Goal: Task Accomplishment & Management: Manage account settings

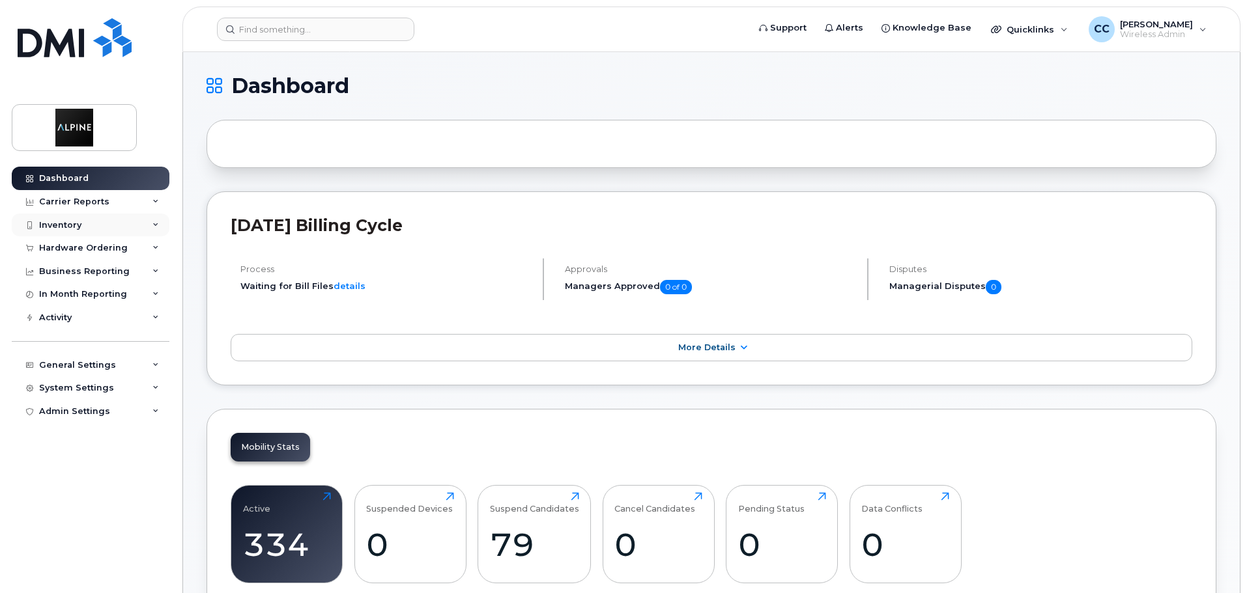
click at [106, 229] on div "Inventory" at bounding box center [91, 225] width 158 height 23
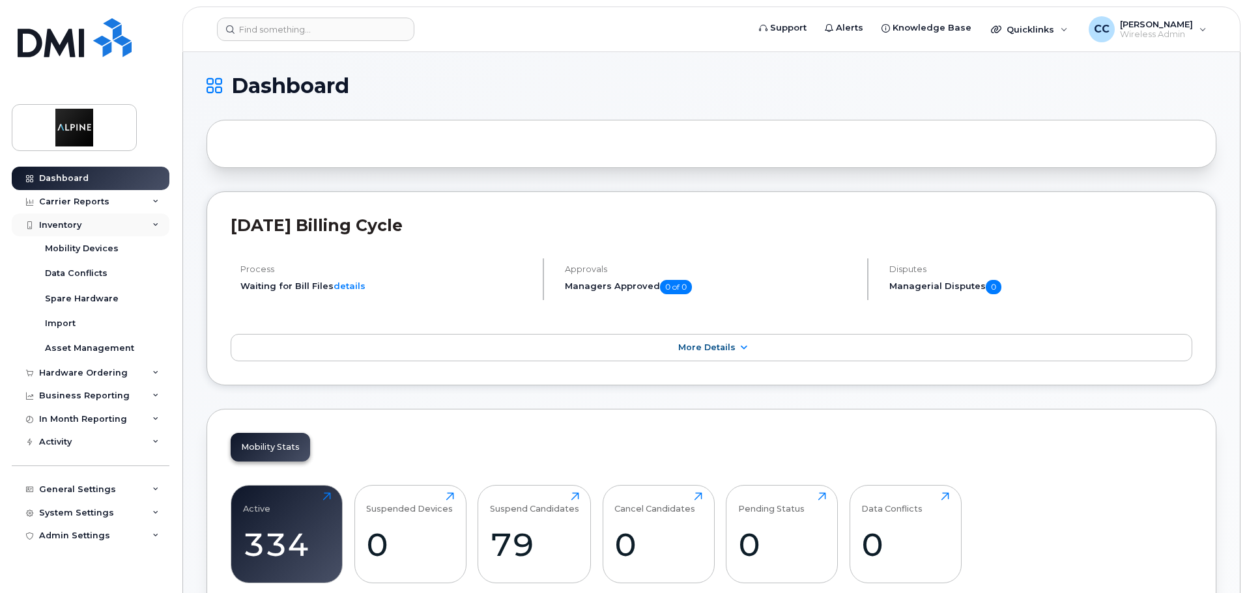
click at [96, 214] on div "Inventory" at bounding box center [91, 225] width 158 height 23
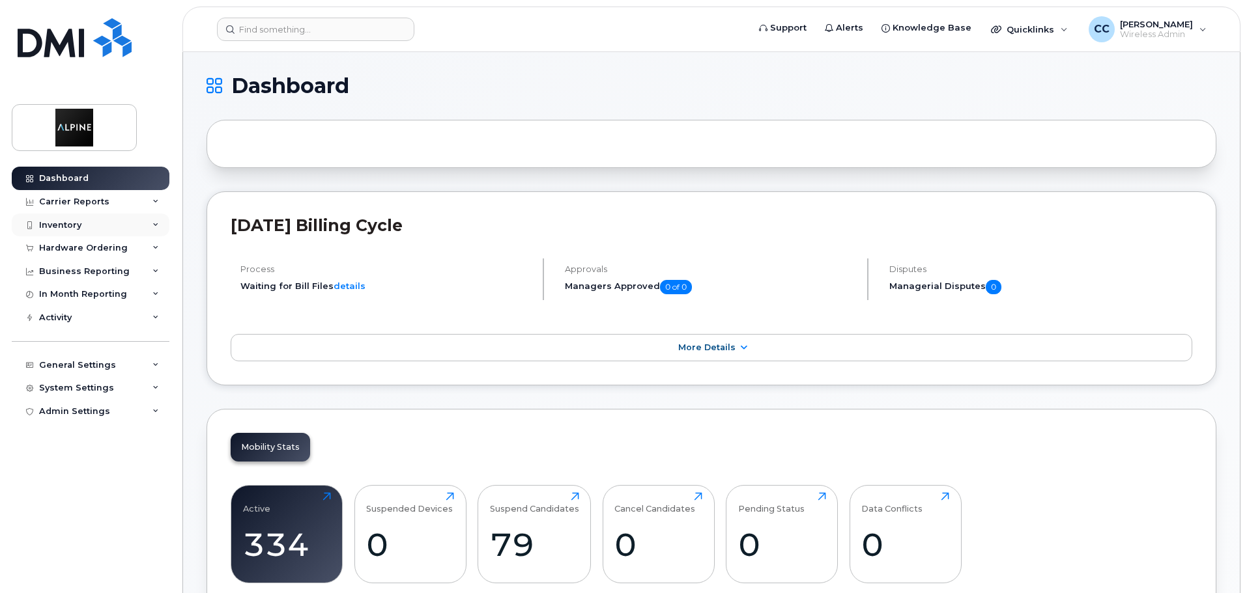
click at [94, 219] on div "Inventory" at bounding box center [91, 225] width 158 height 23
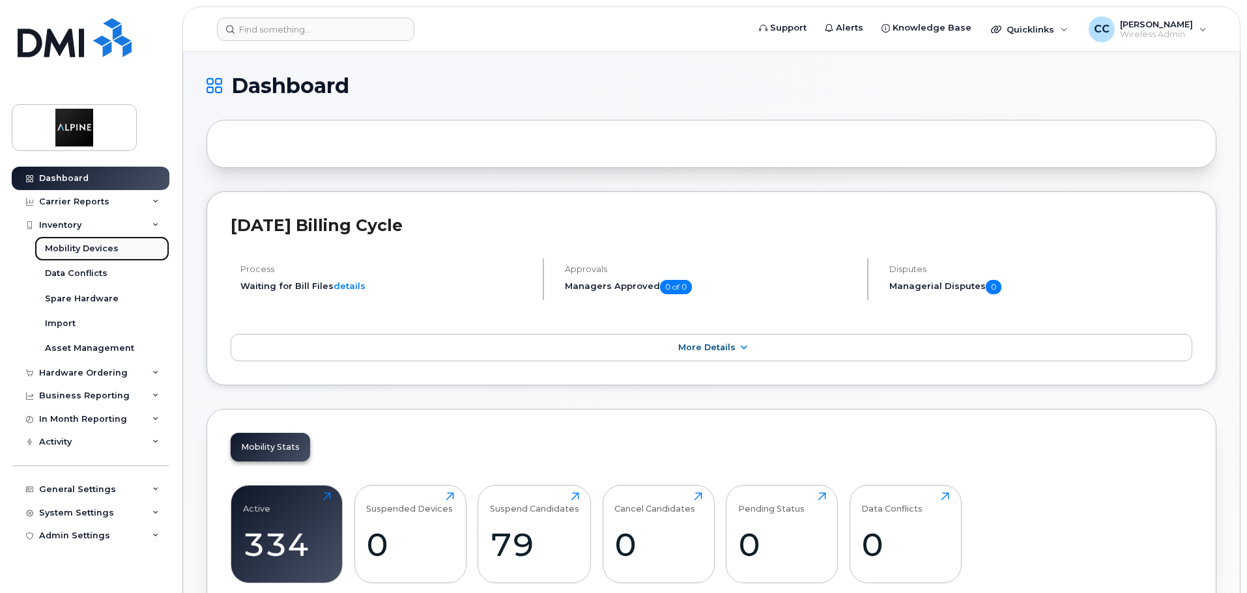
click at [92, 244] on div "Mobility Devices" at bounding box center [82, 249] width 74 height 12
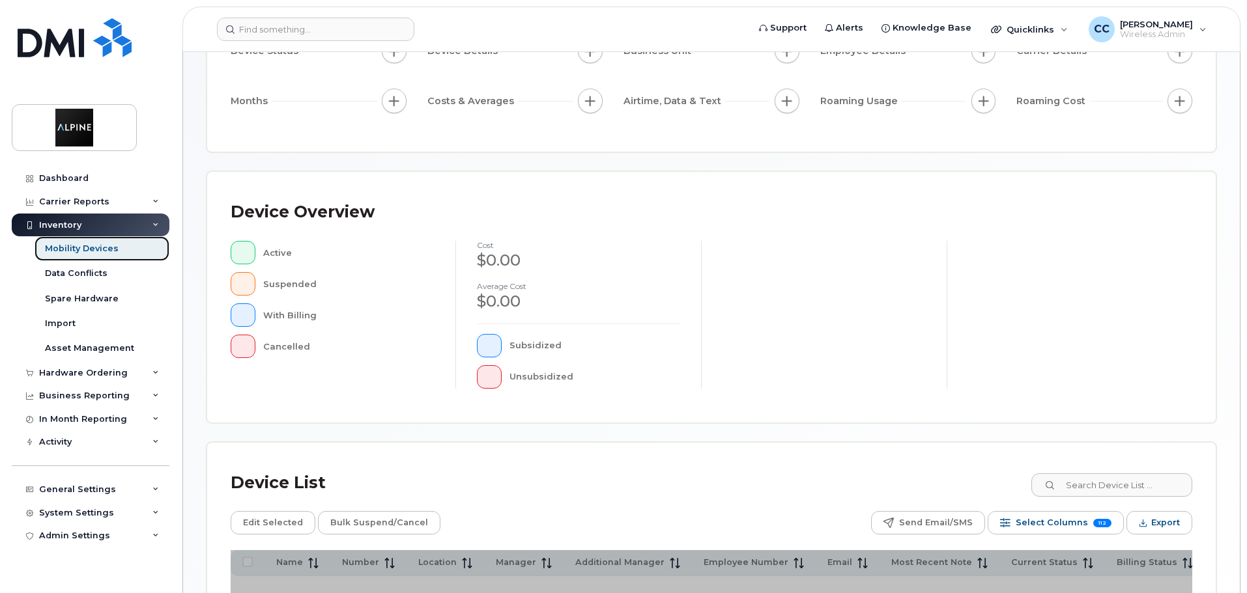
scroll to position [195, 0]
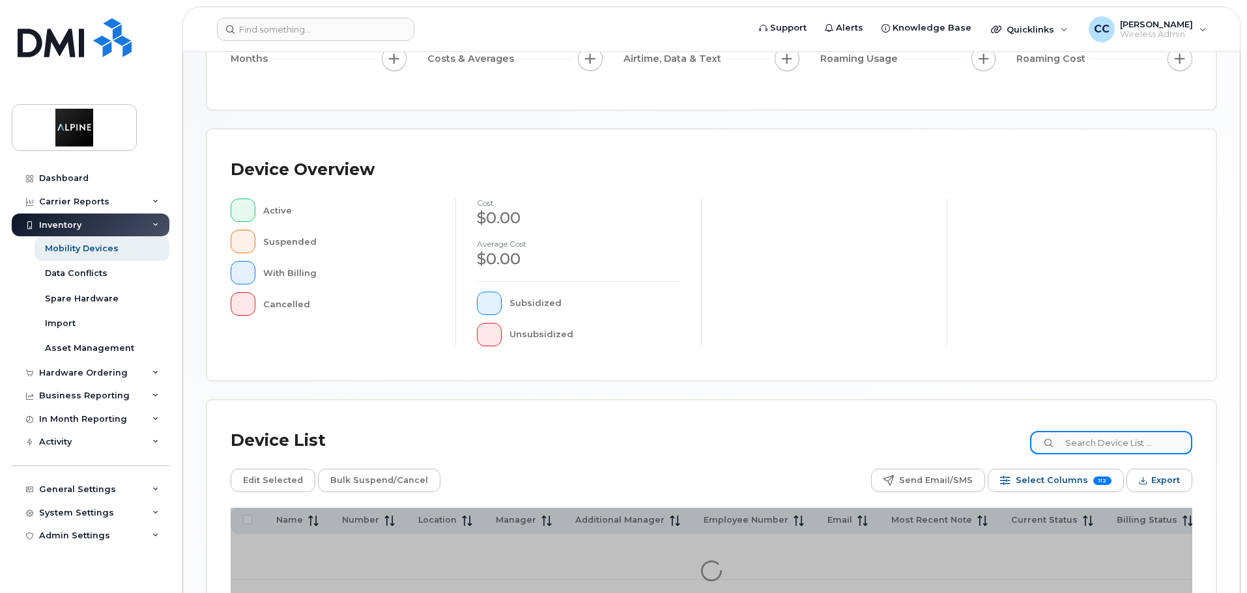
click at [1101, 442] on input at bounding box center [1111, 442] width 162 height 23
type input "ivana"
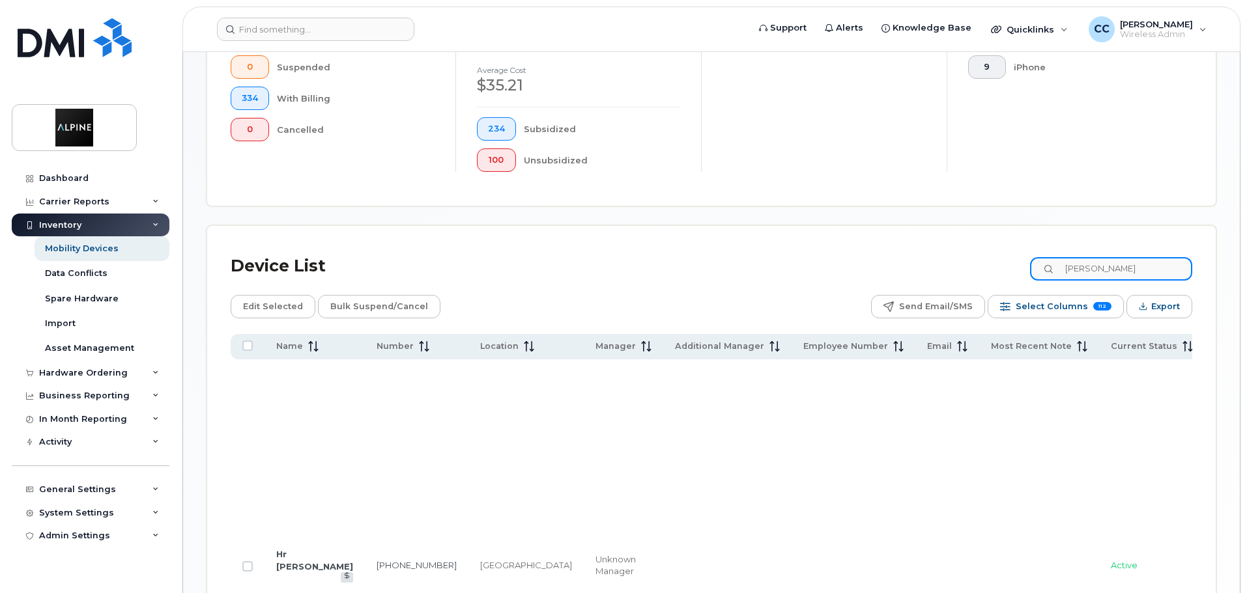
scroll to position [586, 0]
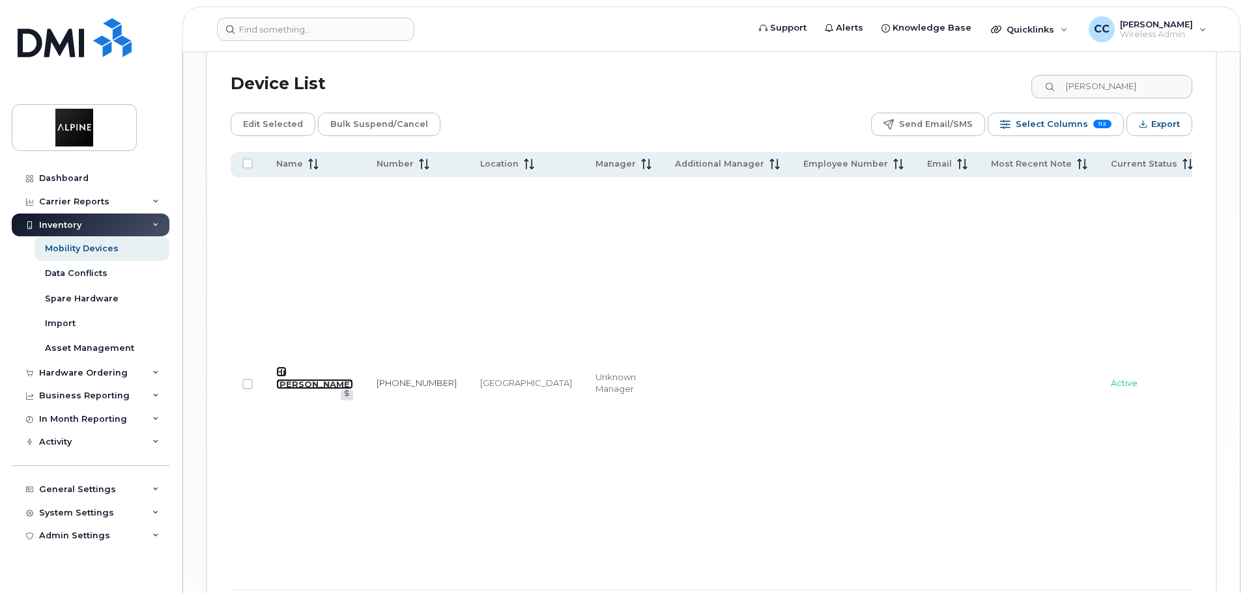
click at [304, 367] on link "Hr [PERSON_NAME]" at bounding box center [314, 378] width 77 height 23
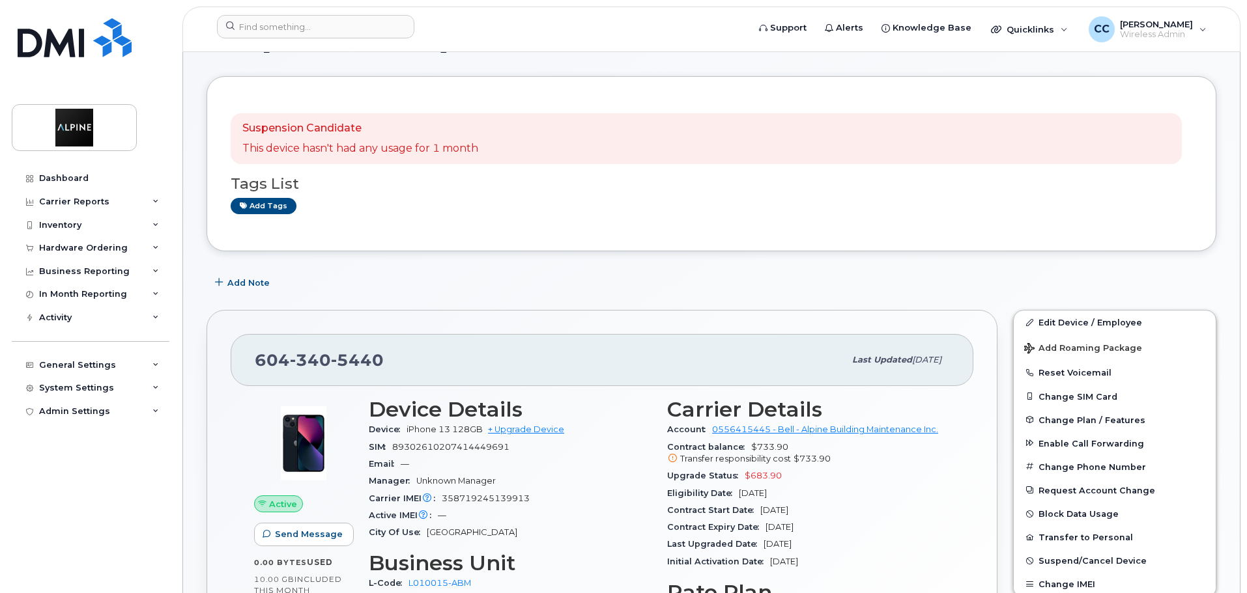
scroll to position [130, 0]
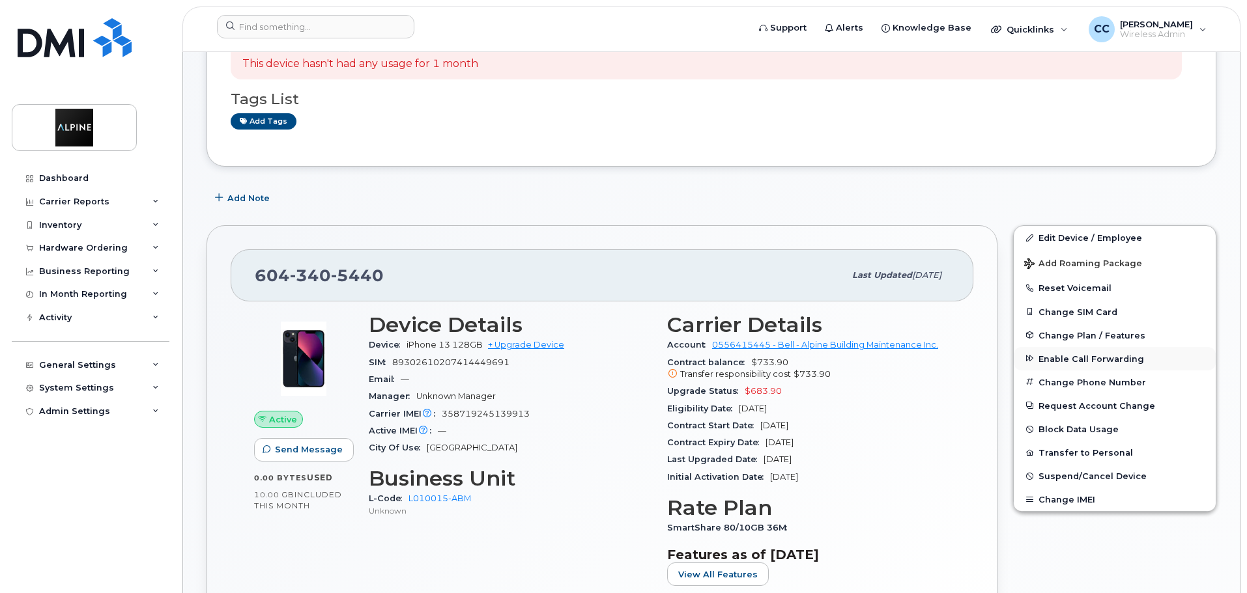
click at [1076, 360] on span "Enable Call Forwarding" at bounding box center [1091, 359] width 106 height 10
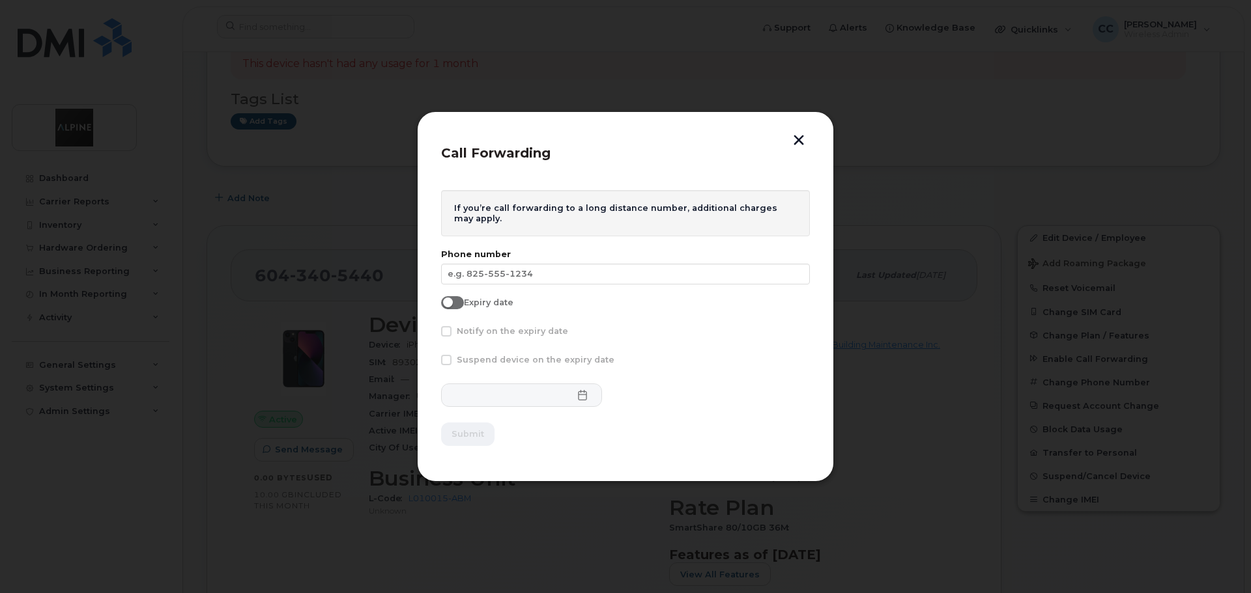
click at [802, 144] on button "button" at bounding box center [799, 142] width 20 height 14
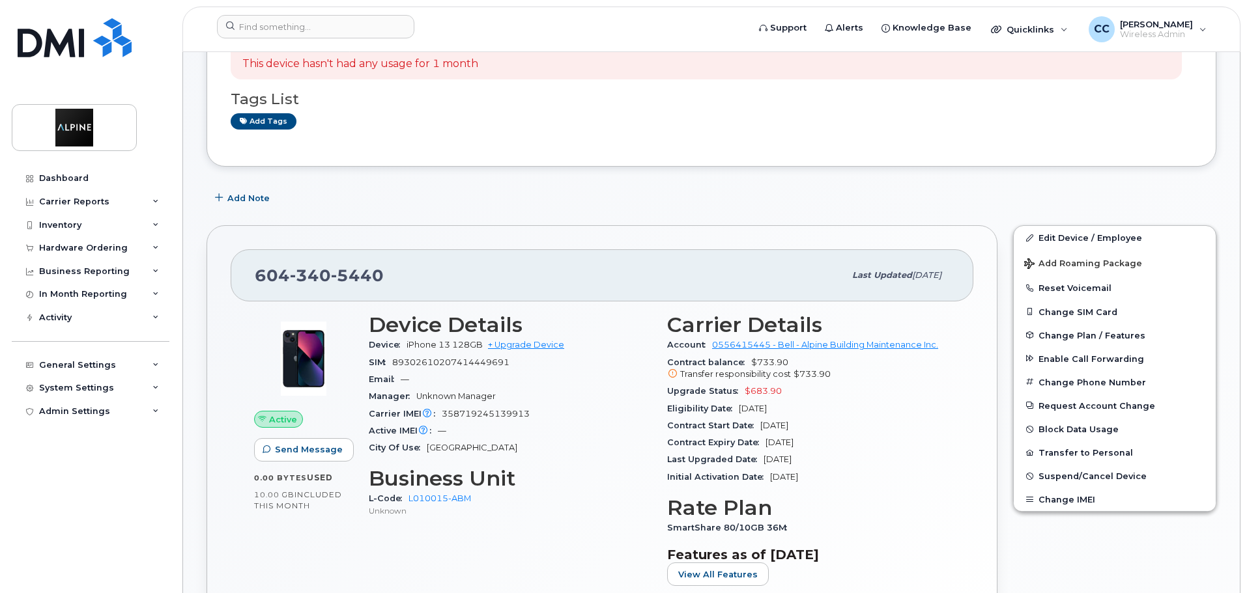
click at [934, 188] on div "Add Note" at bounding box center [711, 197] width 1010 height 23
click at [98, 221] on div "Inventory" at bounding box center [91, 225] width 158 height 23
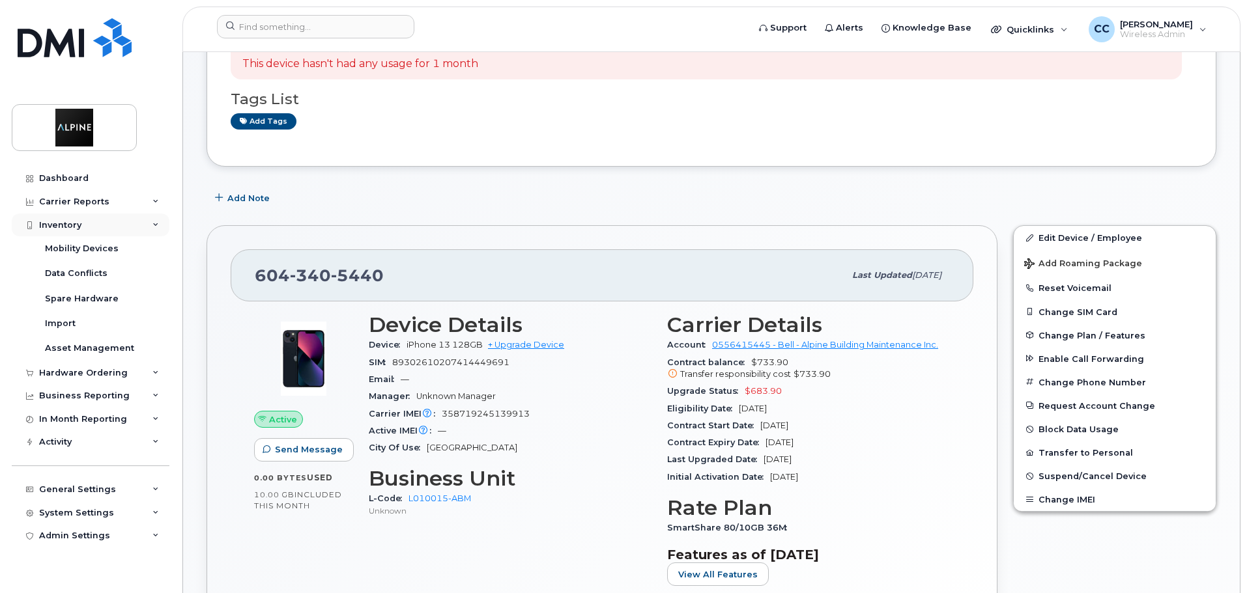
click at [116, 225] on div "Inventory" at bounding box center [91, 225] width 158 height 23
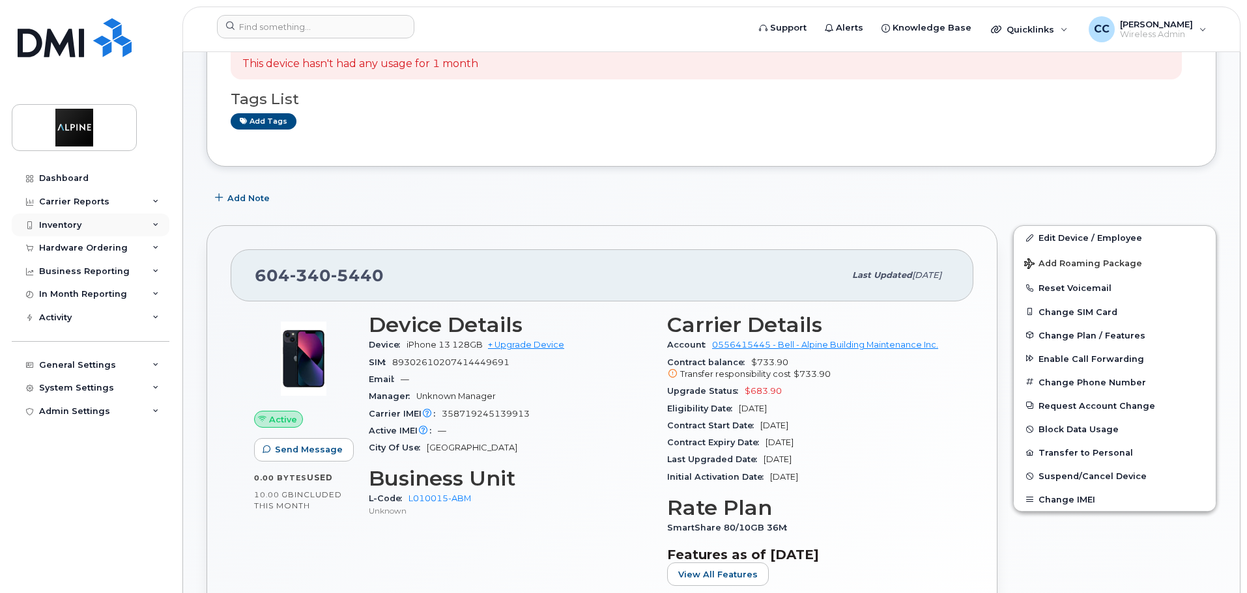
click at [92, 221] on div "Inventory" at bounding box center [91, 225] width 158 height 23
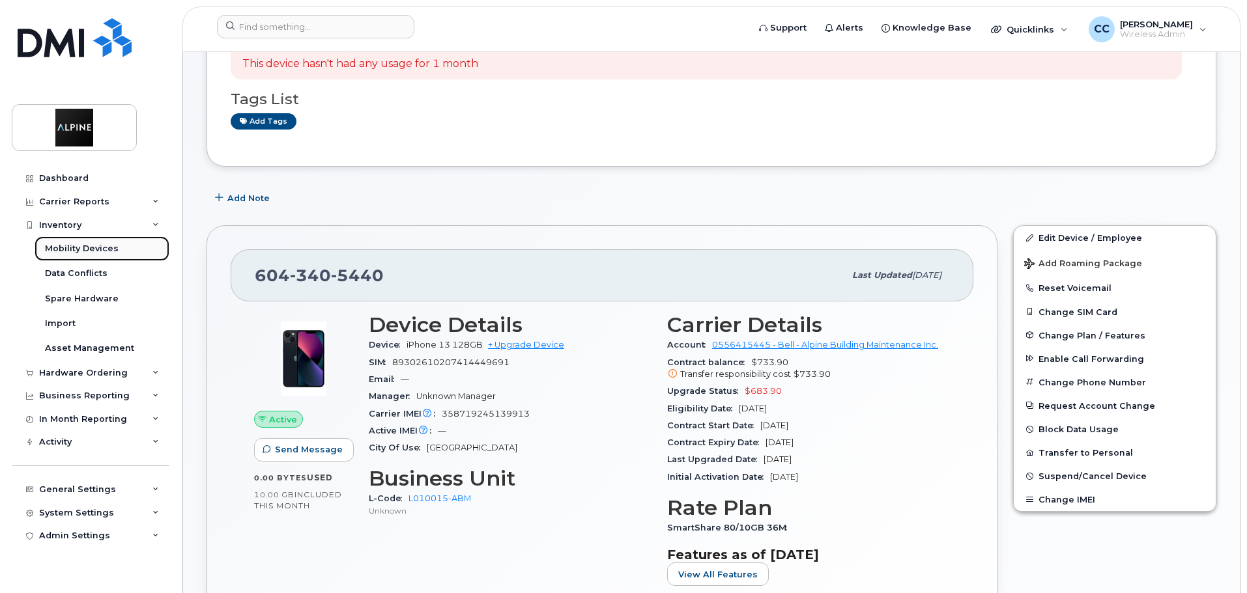
click at [88, 249] on div "Mobility Devices" at bounding box center [82, 249] width 74 height 12
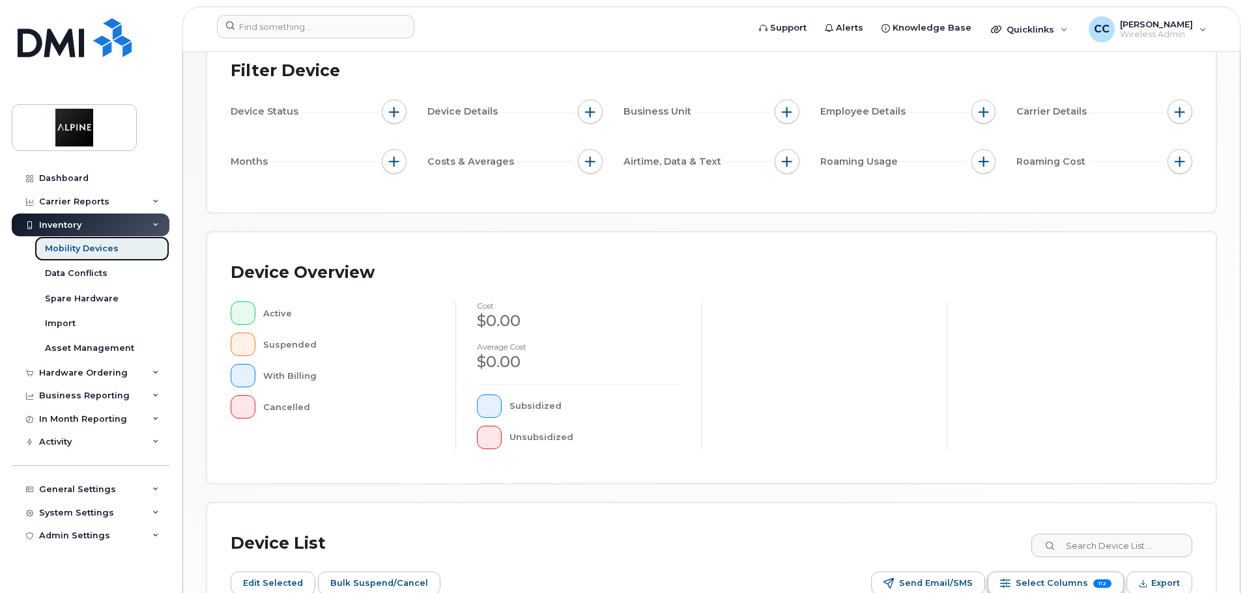
scroll to position [261, 0]
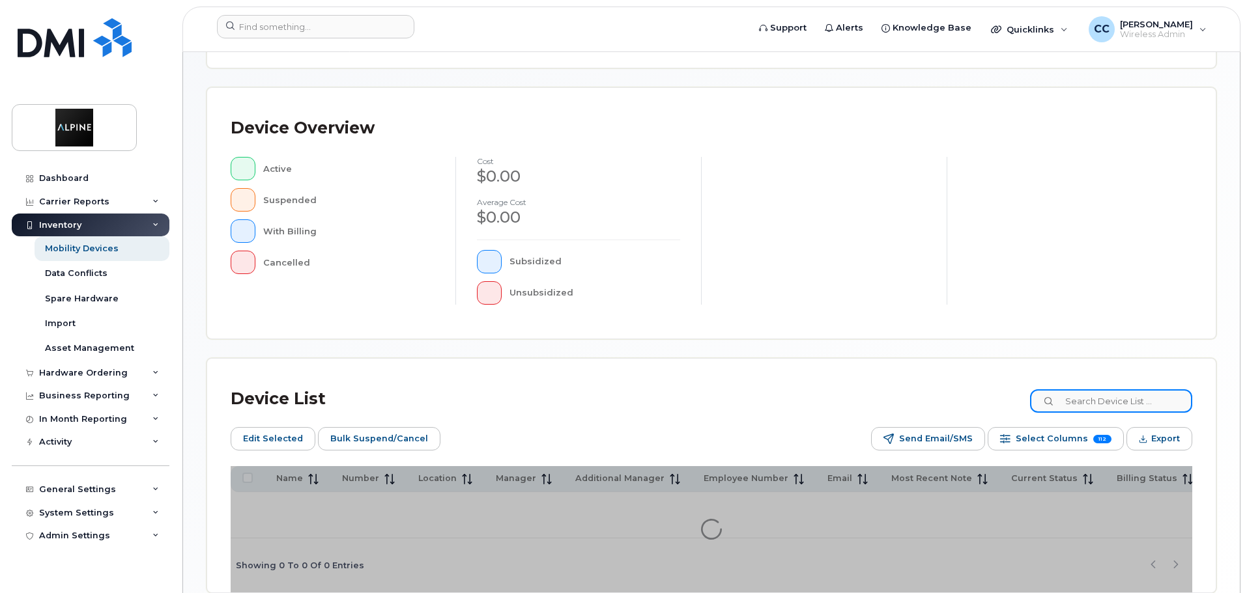
click at [1079, 403] on input at bounding box center [1111, 401] width 162 height 23
type input "[PERSON_NAME]"
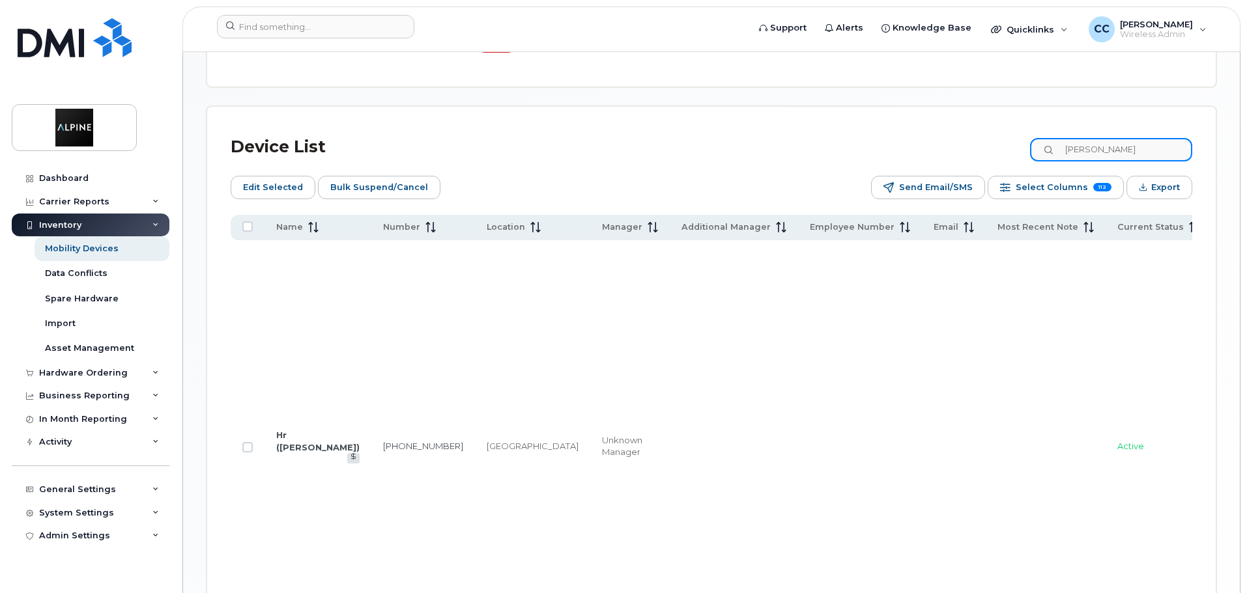
scroll to position [610, 0]
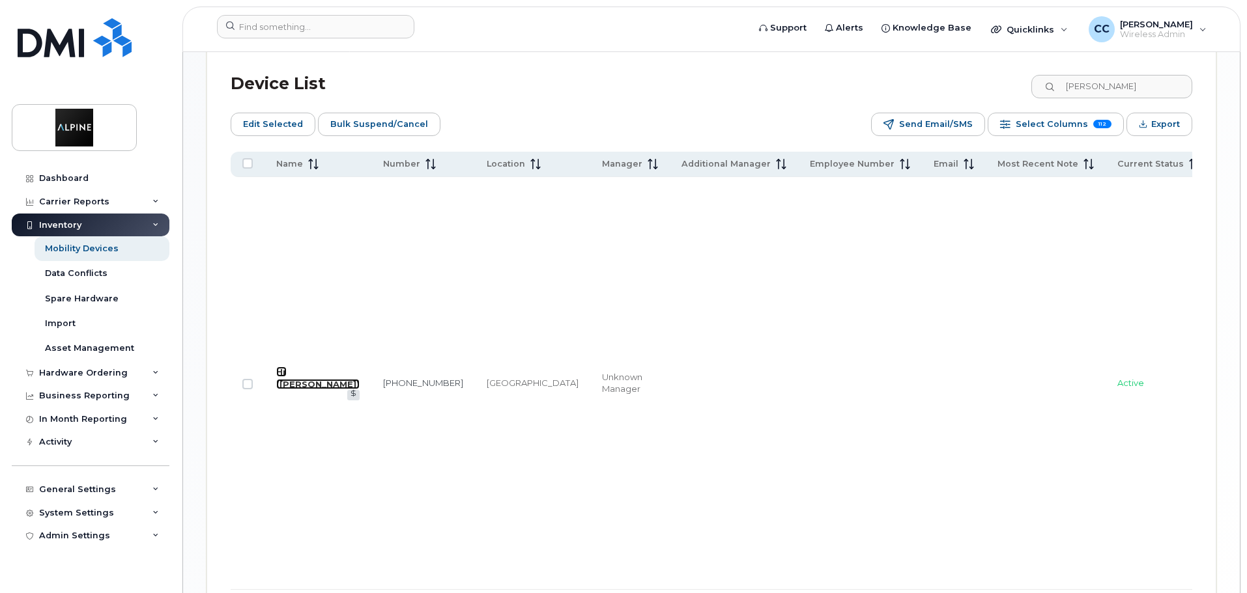
click at [281, 367] on link "Hr ([PERSON_NAME])" at bounding box center [317, 378] width 83 height 23
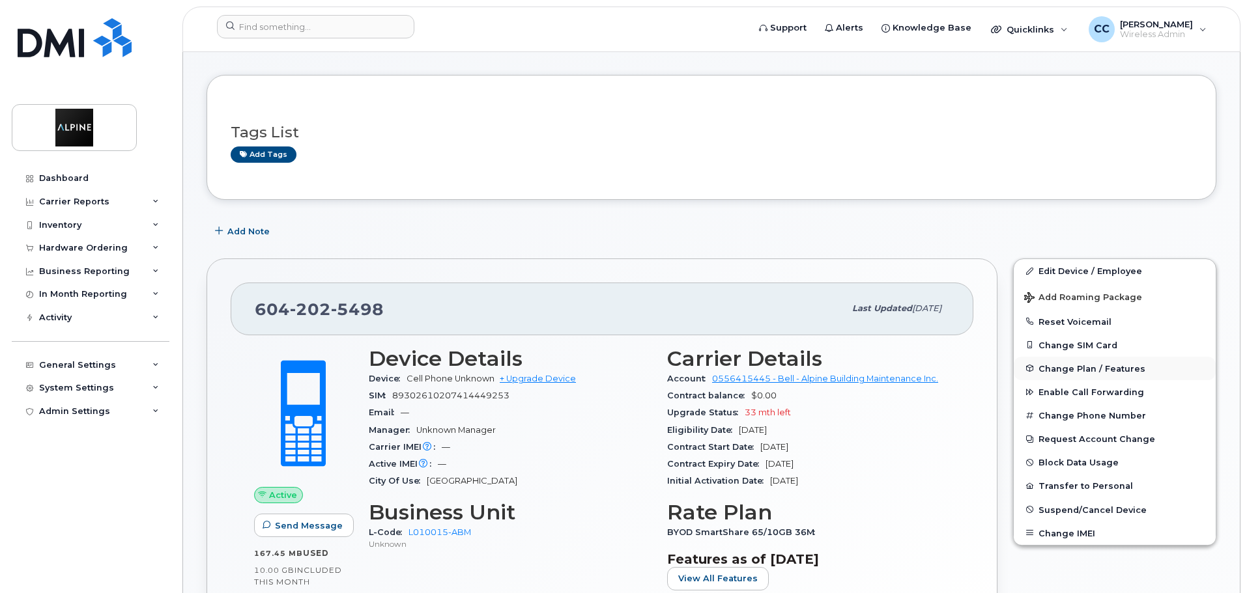
scroll to position [130, 0]
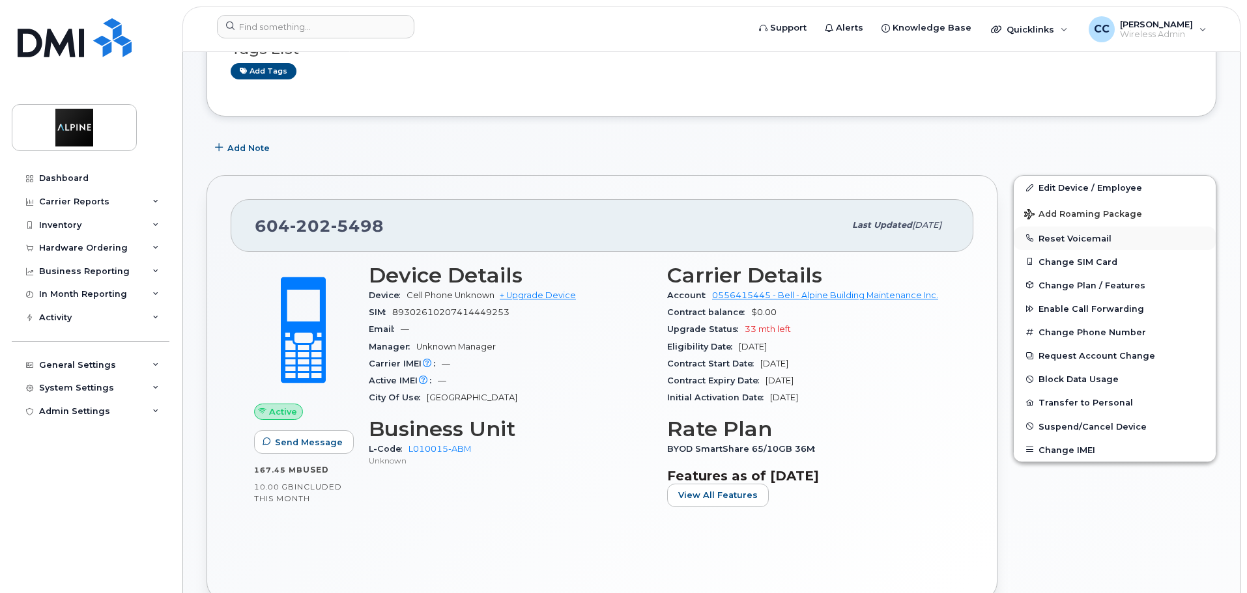
click at [1092, 236] on button "Reset Voicemail" at bounding box center [1115, 238] width 202 height 23
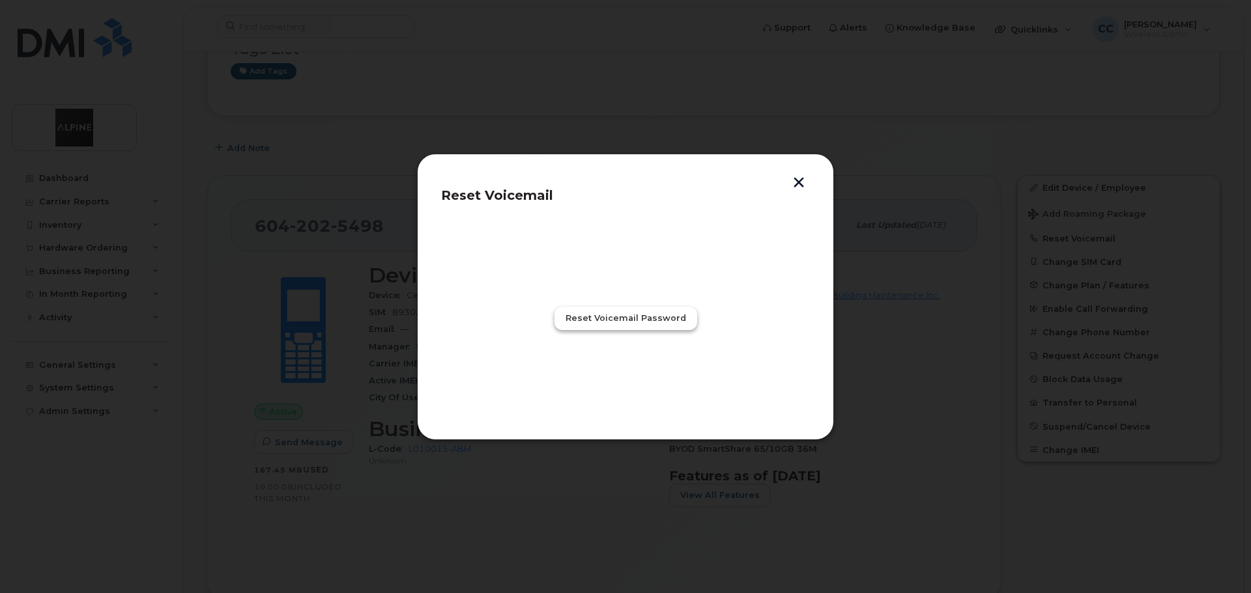
click at [646, 317] on span "Reset Voicemail Password" at bounding box center [625, 318] width 121 height 12
click at [807, 178] on button "button" at bounding box center [799, 184] width 20 height 14
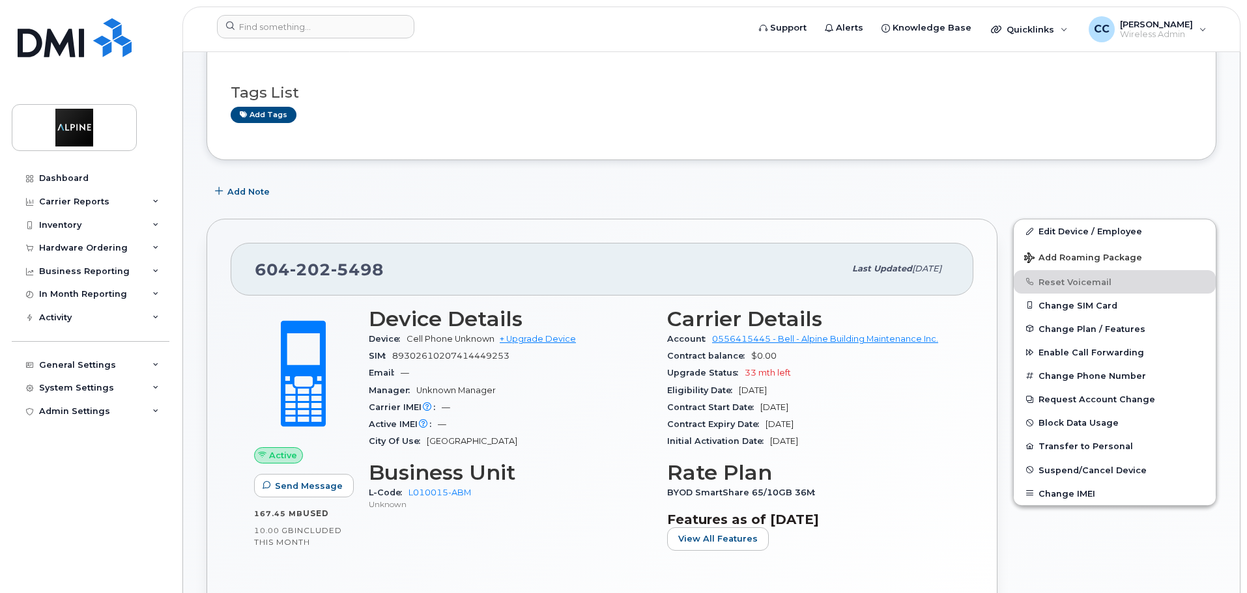
scroll to position [0, 0]
